Goal: Task Accomplishment & Management: Manage account settings

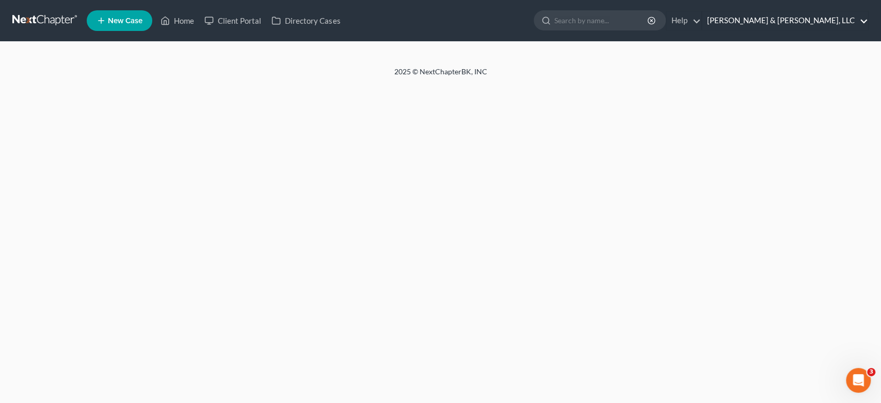
click at [827, 23] on link "[PERSON_NAME] & [PERSON_NAME], LLC" at bounding box center [785, 20] width 166 height 19
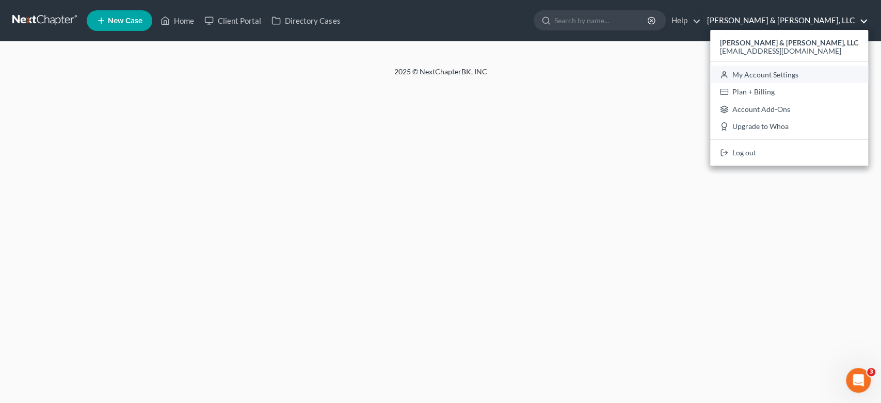
click at [825, 73] on link "My Account Settings" at bounding box center [789, 75] width 158 height 18
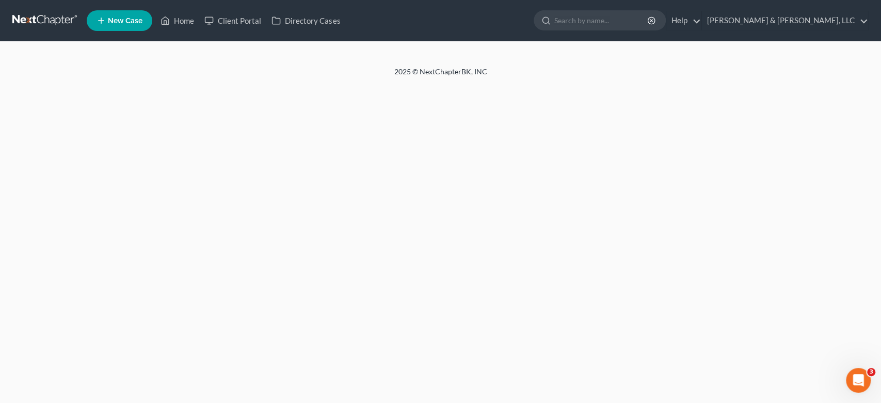
select select "24"
select select "10"
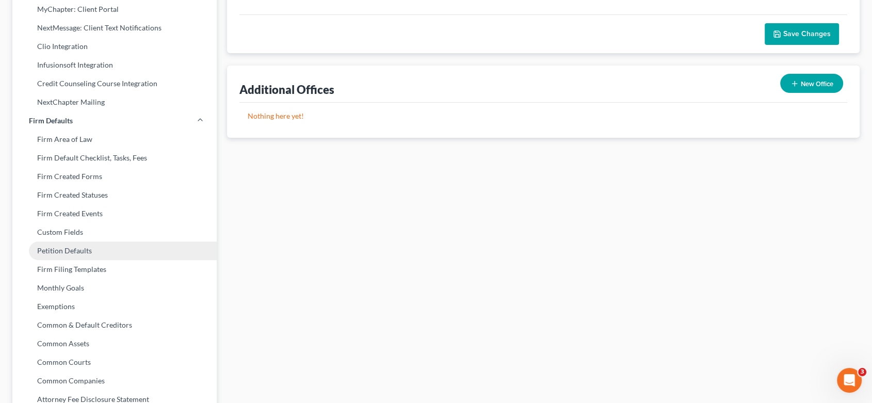
scroll to position [286, 0]
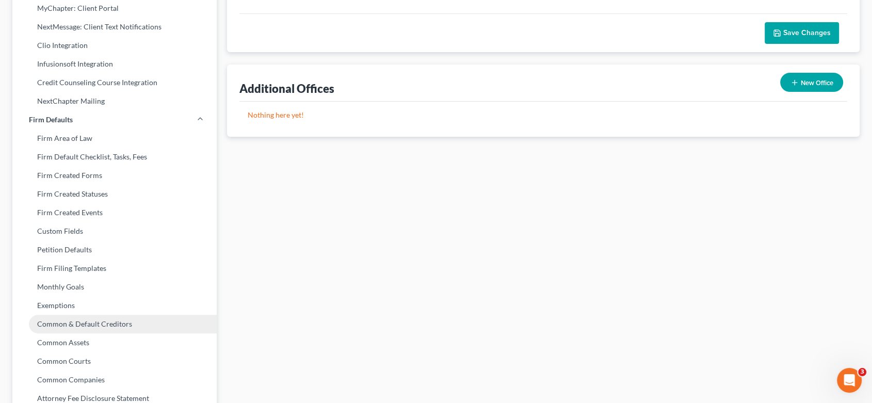
click at [96, 324] on link "Common & Default Creditors" at bounding box center [114, 324] width 204 height 19
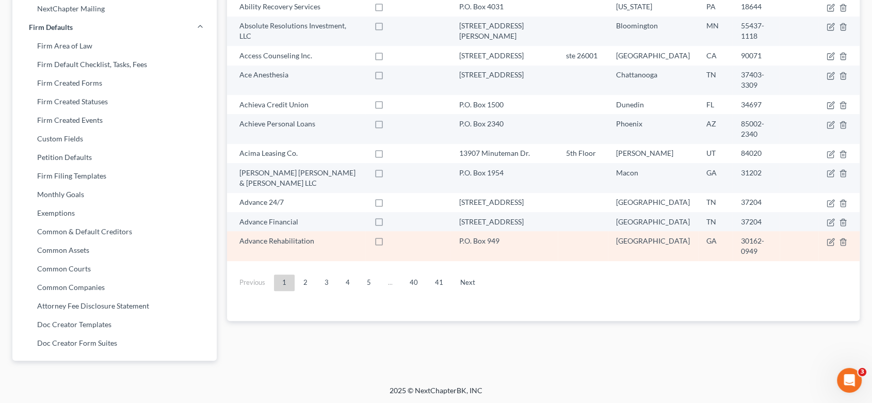
scroll to position [380, 0]
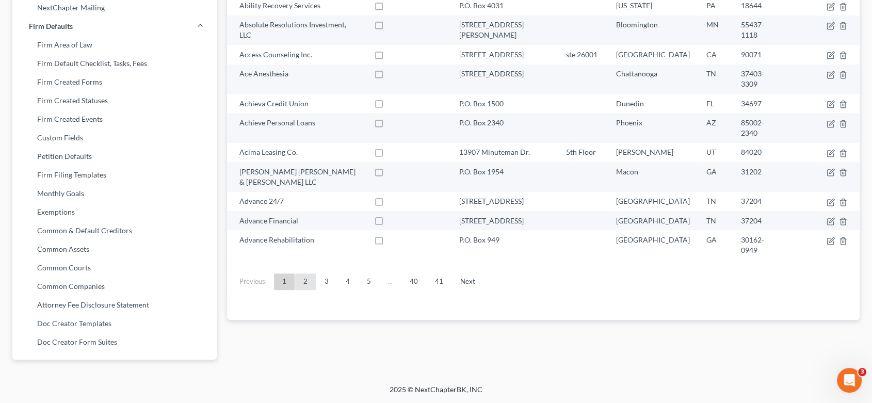
click at [302, 273] on link "2" at bounding box center [305, 281] width 21 height 17
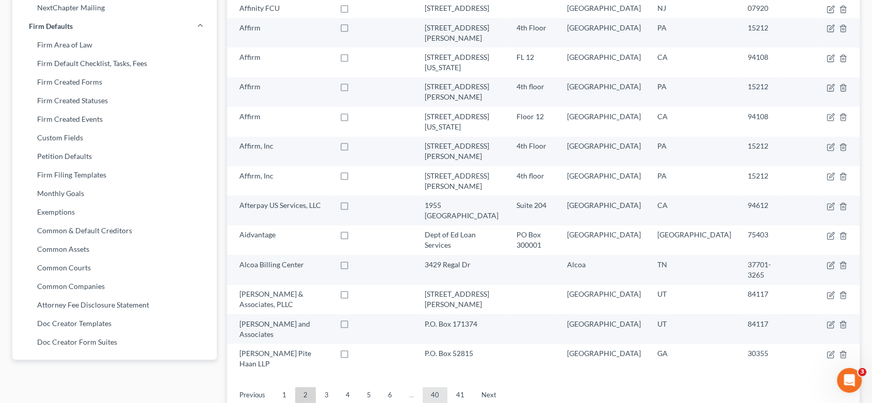
click at [429, 387] on link "40" at bounding box center [435, 395] width 25 height 17
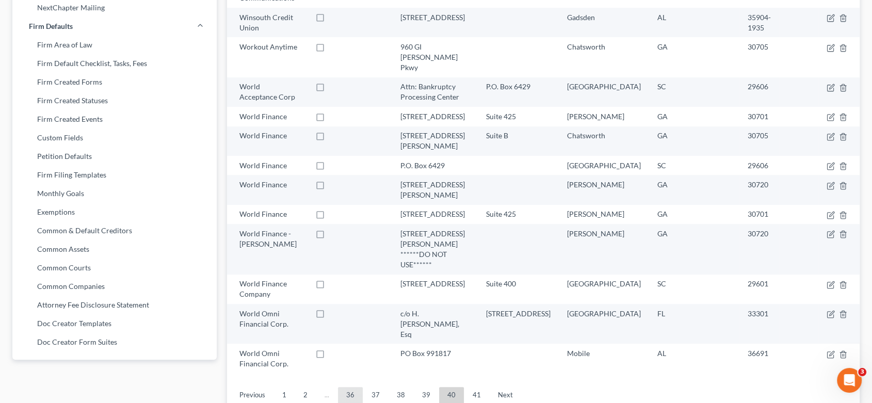
click at [352, 387] on link "36" at bounding box center [350, 395] width 25 height 17
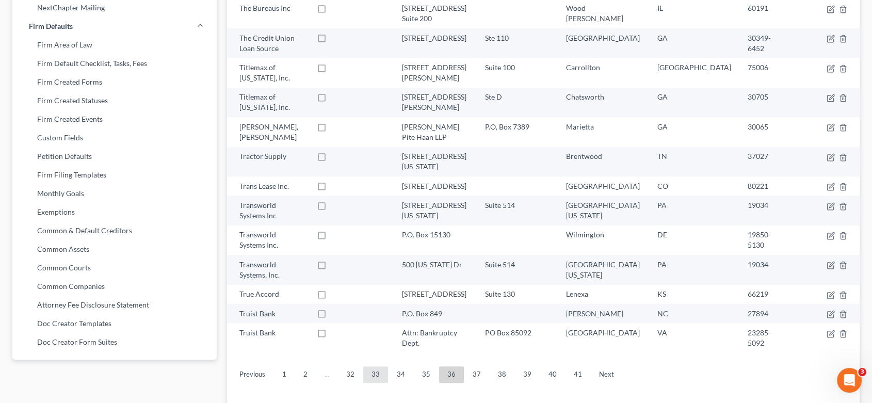
click at [379, 366] on link "33" at bounding box center [375, 374] width 25 height 17
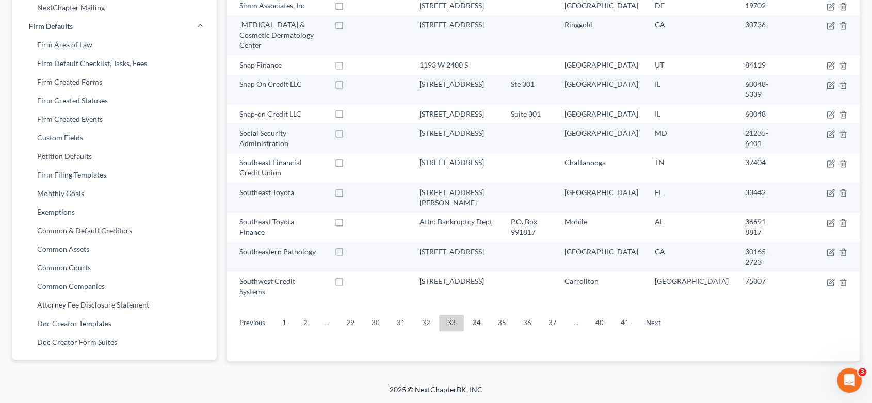
click at [332, 315] on li "..." at bounding box center [327, 323] width 22 height 17
click at [351, 315] on link "29" at bounding box center [350, 323] width 25 height 17
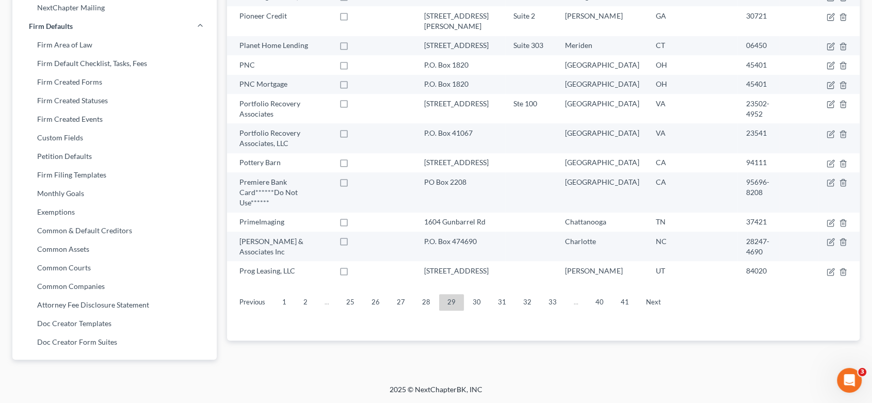
click at [351, 294] on link "25" at bounding box center [350, 302] width 25 height 17
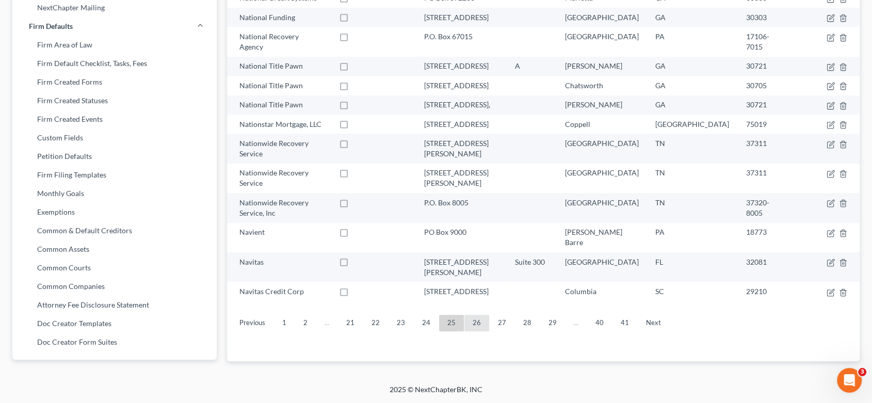
click at [467, 315] on link "26" at bounding box center [476, 323] width 25 height 17
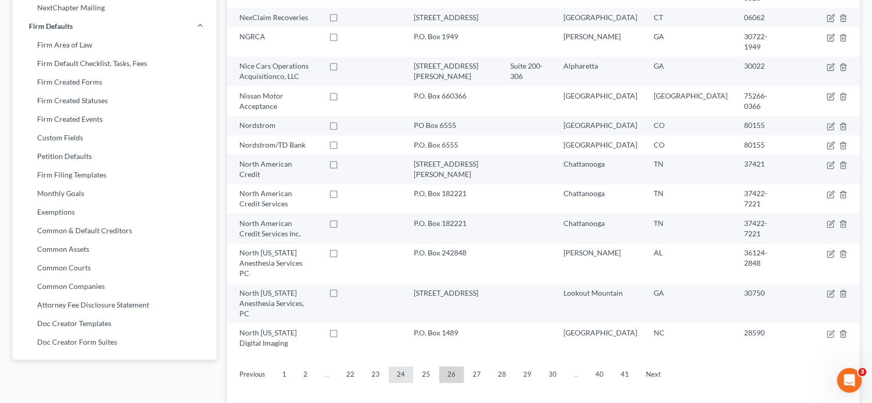
click at [396, 366] on link "24" at bounding box center [400, 374] width 25 height 17
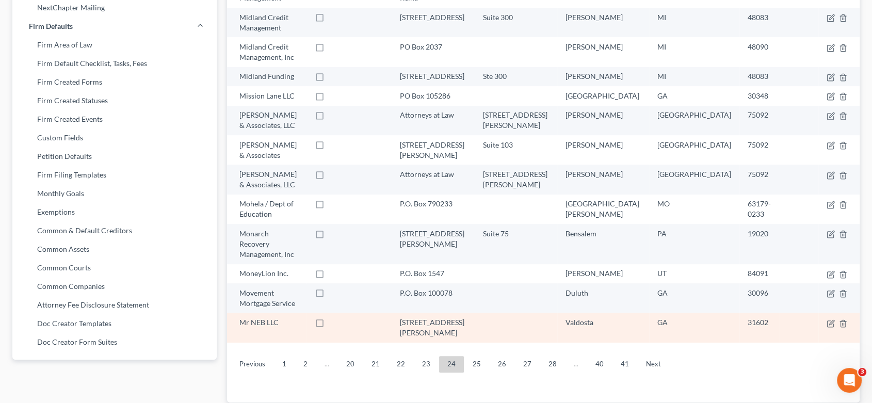
click at [298, 317] on div "Mr NEB LLC" at bounding box center [268, 322] width 59 height 10
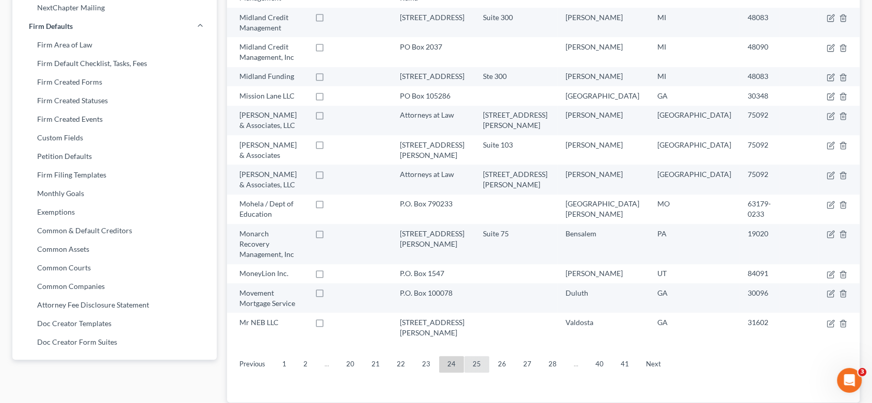
click at [472, 356] on link "25" at bounding box center [476, 364] width 25 height 17
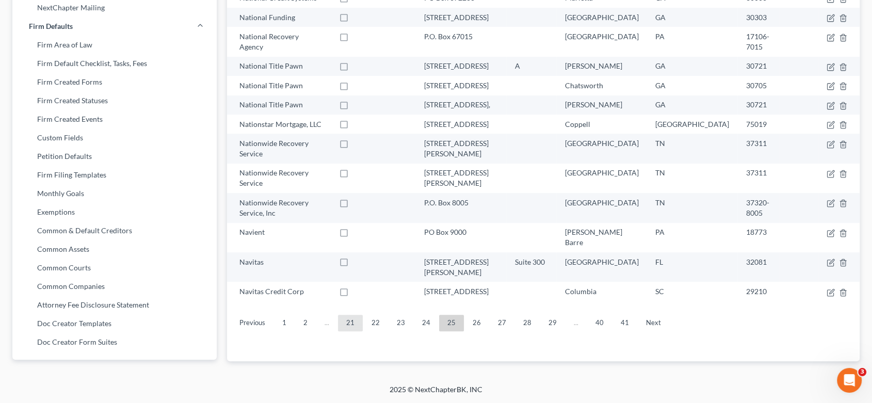
click at [347, 315] on link "21" at bounding box center [350, 323] width 25 height 17
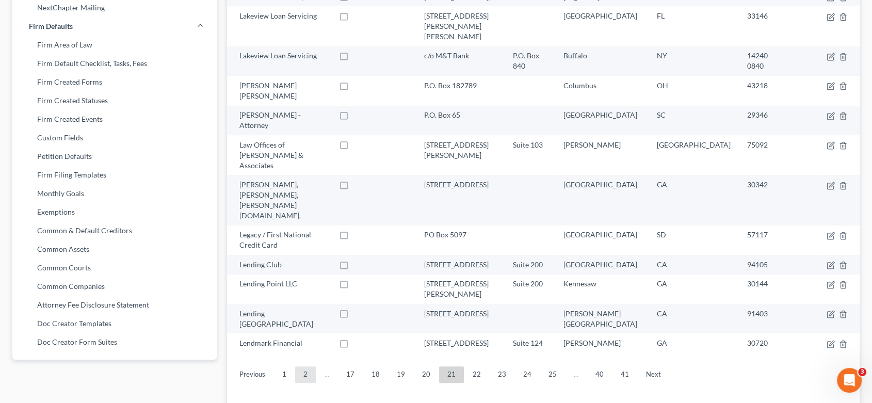
click at [305, 366] on link "2" at bounding box center [305, 374] width 21 height 17
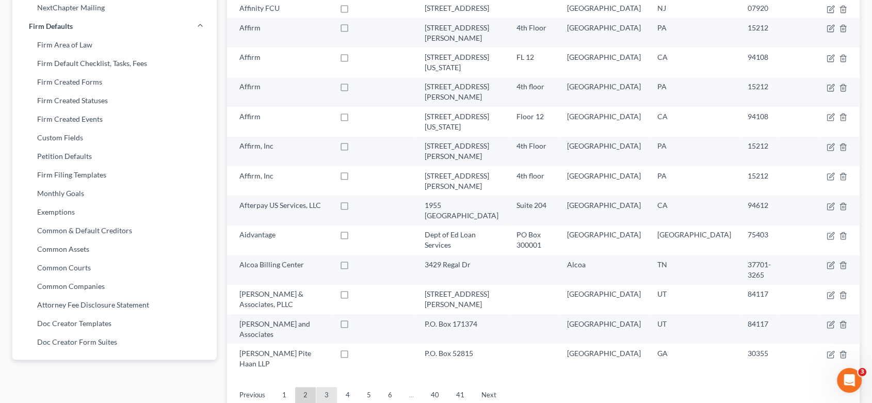
click at [324, 387] on link "3" at bounding box center [326, 395] width 21 height 17
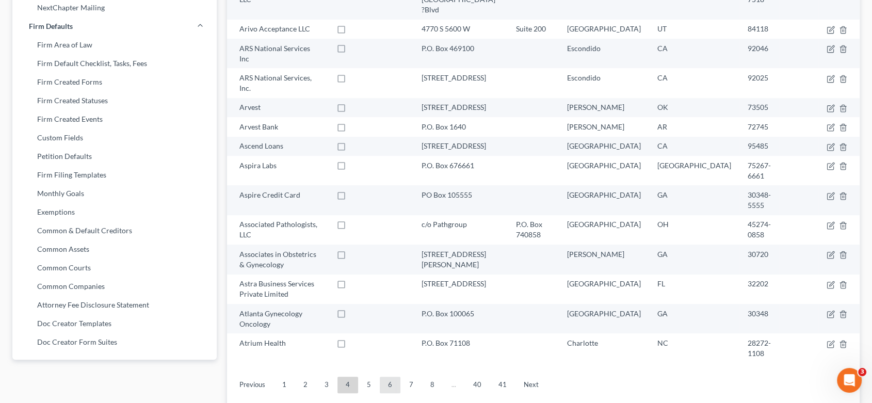
click at [386, 377] on link "6" at bounding box center [390, 385] width 21 height 17
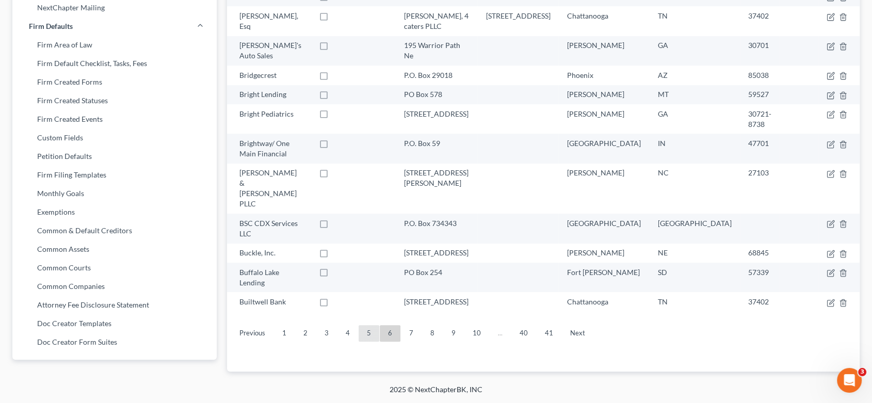
click at [367, 325] on link "5" at bounding box center [369, 333] width 21 height 17
